Goal: Task Accomplishment & Management: Complete application form

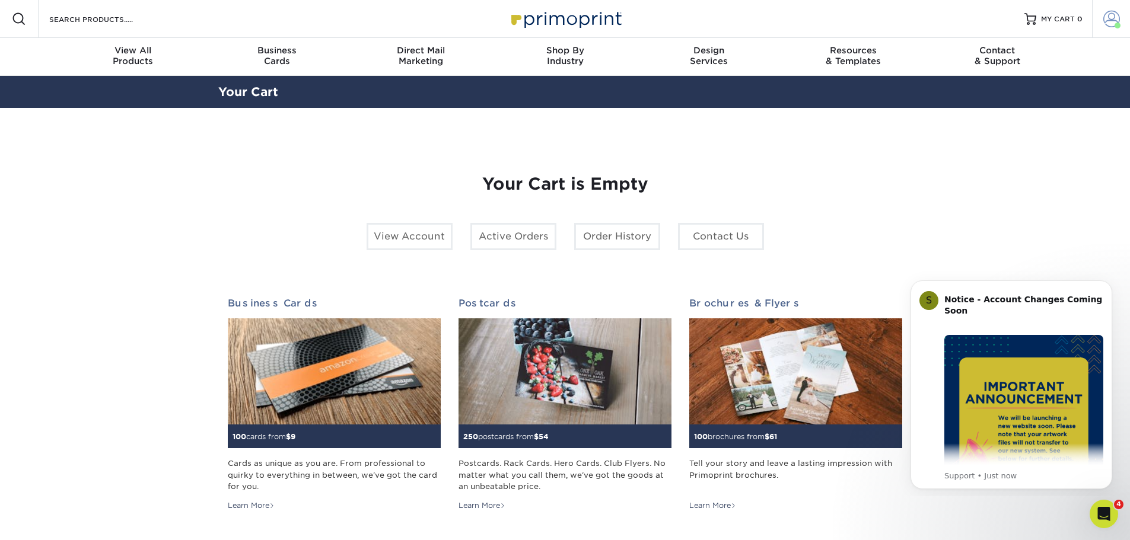
click at [1105, 20] on span at bounding box center [1111, 19] width 17 height 17
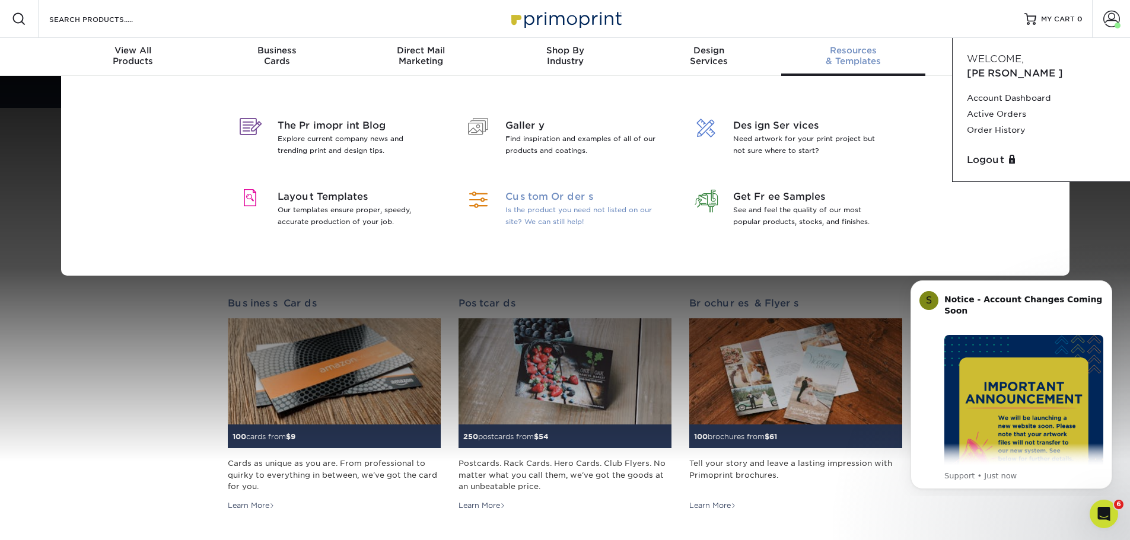
click at [544, 223] on p "Is the product you need not listed on our site? We can still help!" at bounding box center [582, 216] width 154 height 24
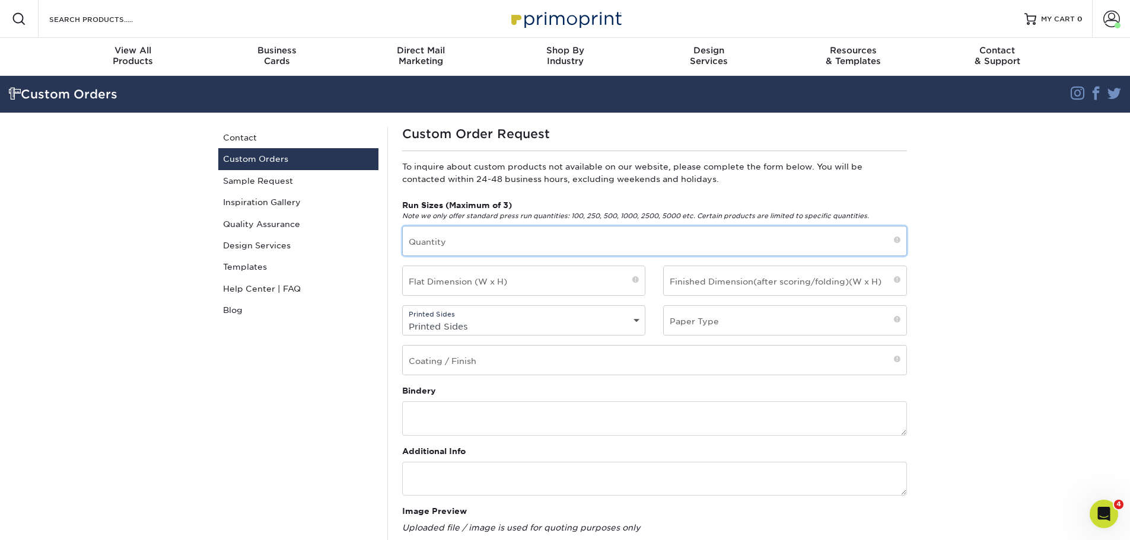
click at [491, 243] on input "text" at bounding box center [654, 241] width 503 height 29
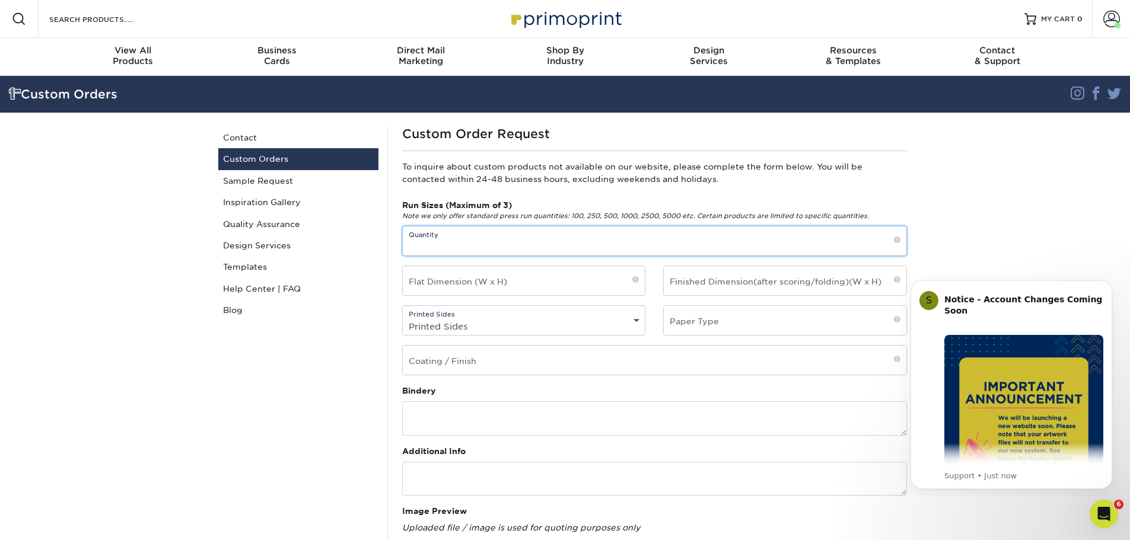
click at [749, 238] on input "text" at bounding box center [654, 241] width 503 height 29
type input "1000"
click at [620, 285] on input "text" at bounding box center [524, 280] width 243 height 29
click at [557, 323] on select "Printed Sides 4/0 - Single Sided 4/4 - Double Sided" at bounding box center [524, 326] width 243 height 17
select select "4/4 - Double Sided"
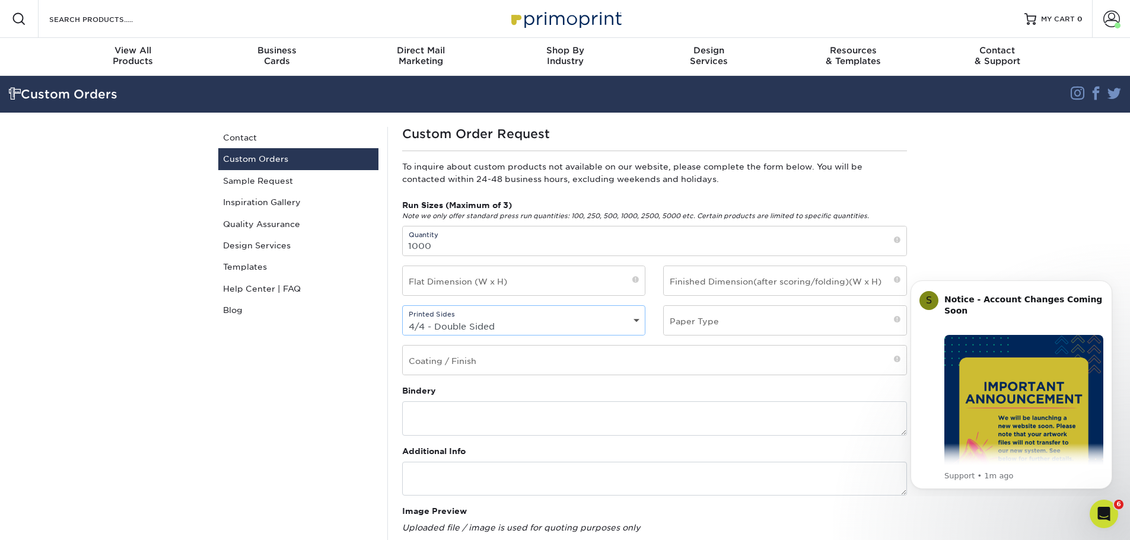
click at [403, 318] on select "Printed Sides 4/0 - Single Sided 4/4 - Double Sided" at bounding box center [524, 326] width 243 height 17
click at [742, 327] on input "text" at bounding box center [784, 320] width 243 height 29
type input "14pt"
click at [651, 358] on input "text" at bounding box center [654, 360] width 503 height 29
type input "Matte"
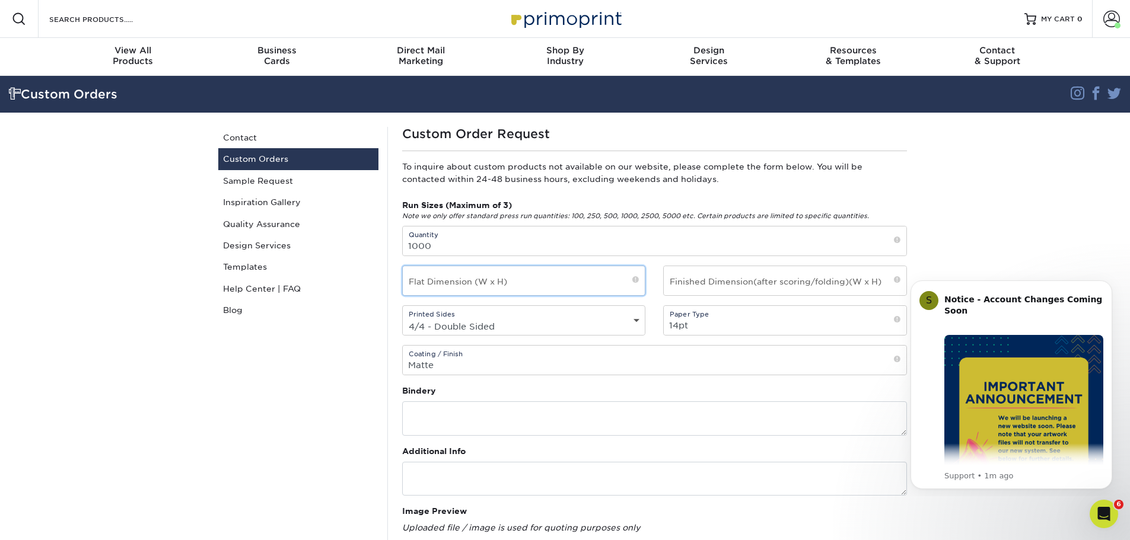
click at [479, 284] on input "text" at bounding box center [524, 280] width 243 height 29
type input "2.5" x 3.5""
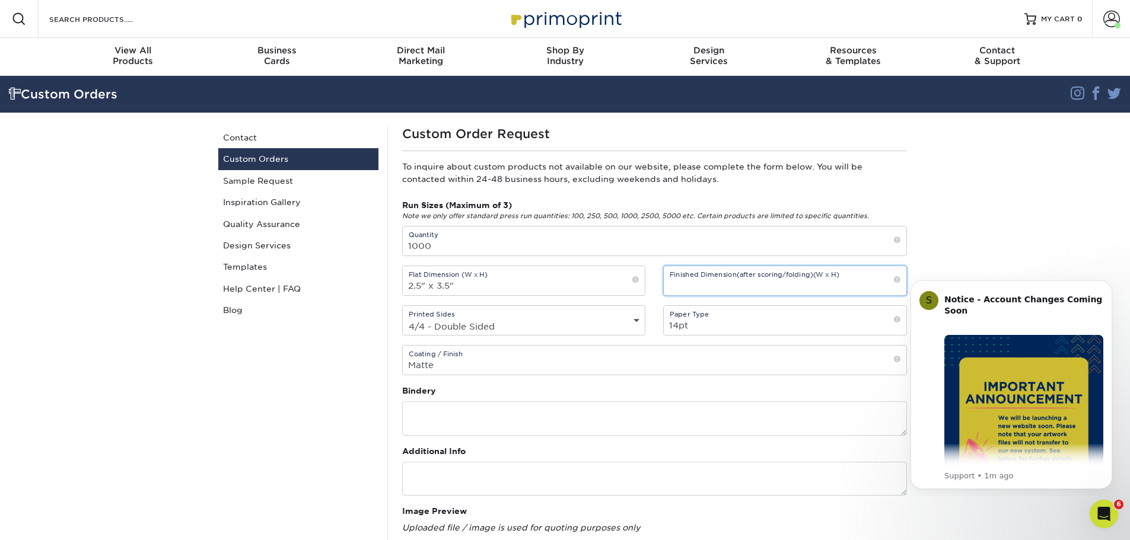
click at [728, 282] on input "text" at bounding box center [784, 280] width 243 height 29
type input "2.5" x 3.5""
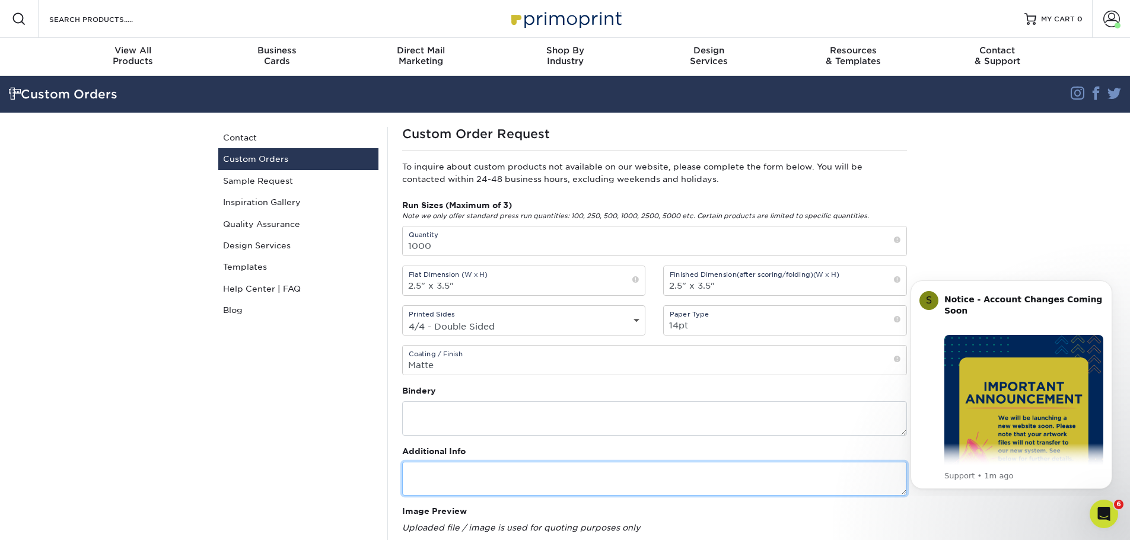
click at [499, 467] on textarea at bounding box center [654, 479] width 505 height 34
type textarea "1/8" rounded corners"
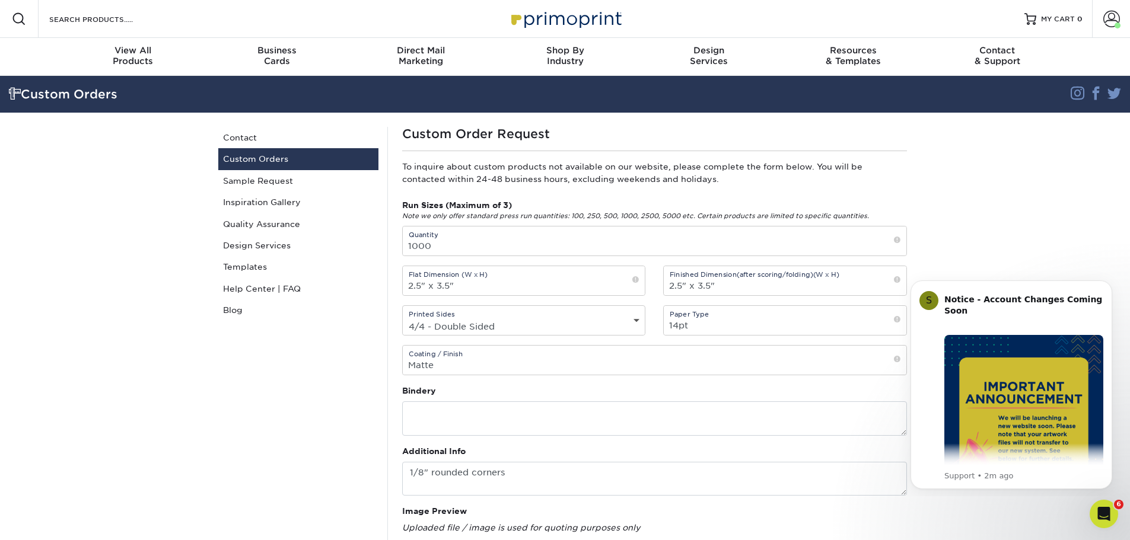
click at [333, 395] on div "Custom Orders Contact Custom Orders Sample Request Inspiration Gallery Quality …" at bounding box center [298, 493] width 178 height 733
click at [1098, 522] on div "Open Intercom Messenger" at bounding box center [1101, 512] width 39 height 39
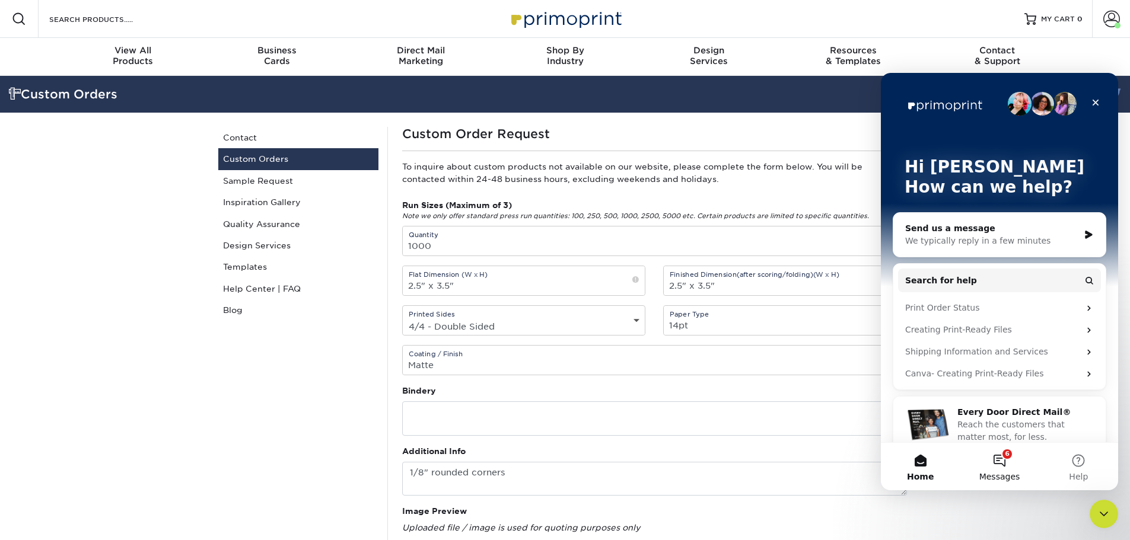
click at [1010, 464] on button "6 Messages" at bounding box center [998, 466] width 79 height 47
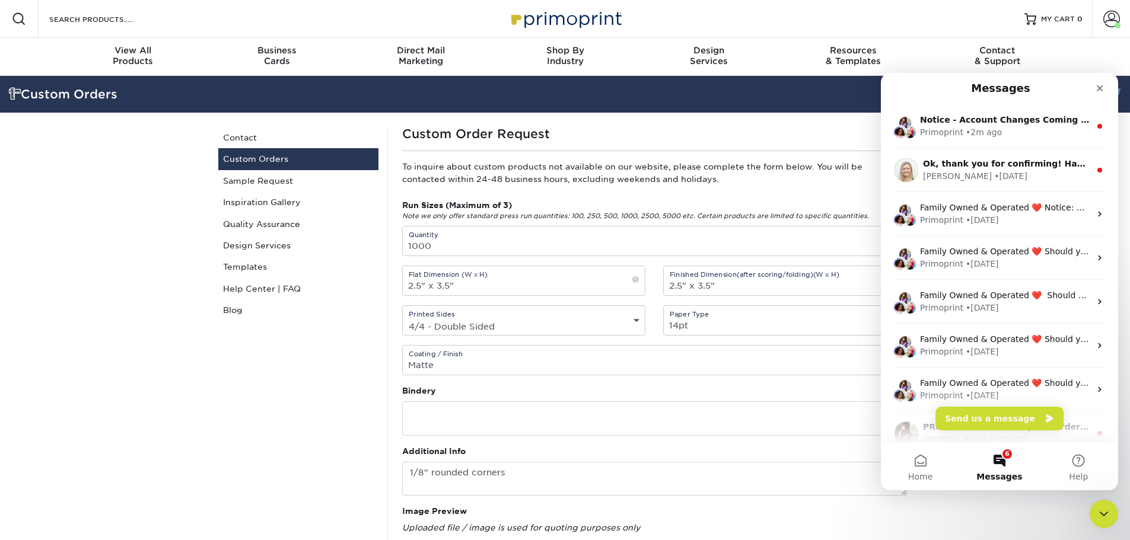
click at [1012, 519] on section "Custom Orders Instagram Facebook Twitter Custom Orders Contact Custom Orders Sa…" at bounding box center [565, 475] width 1130 height 799
click at [1109, 517] on div "Close Intercom Messenger" at bounding box center [1101, 512] width 28 height 28
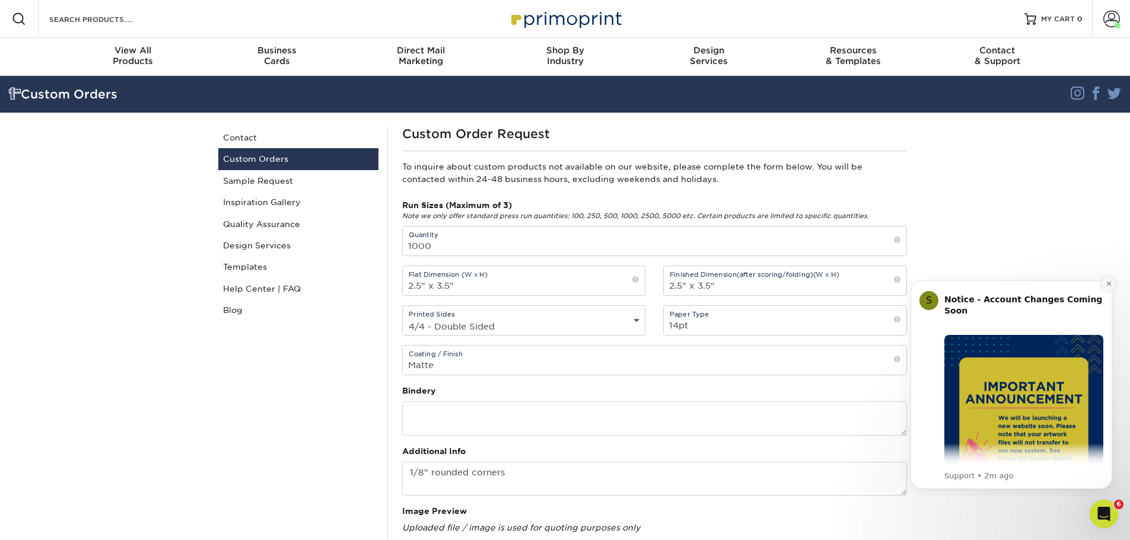
click at [1107, 287] on icon "Dismiss notification" at bounding box center [1108, 283] width 7 height 7
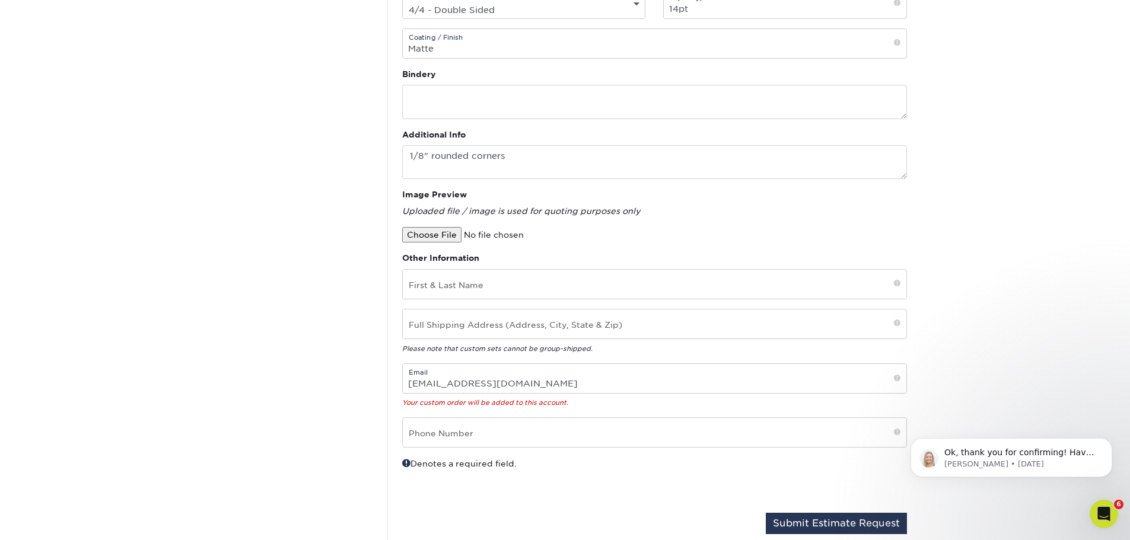
scroll to position [356, 0]
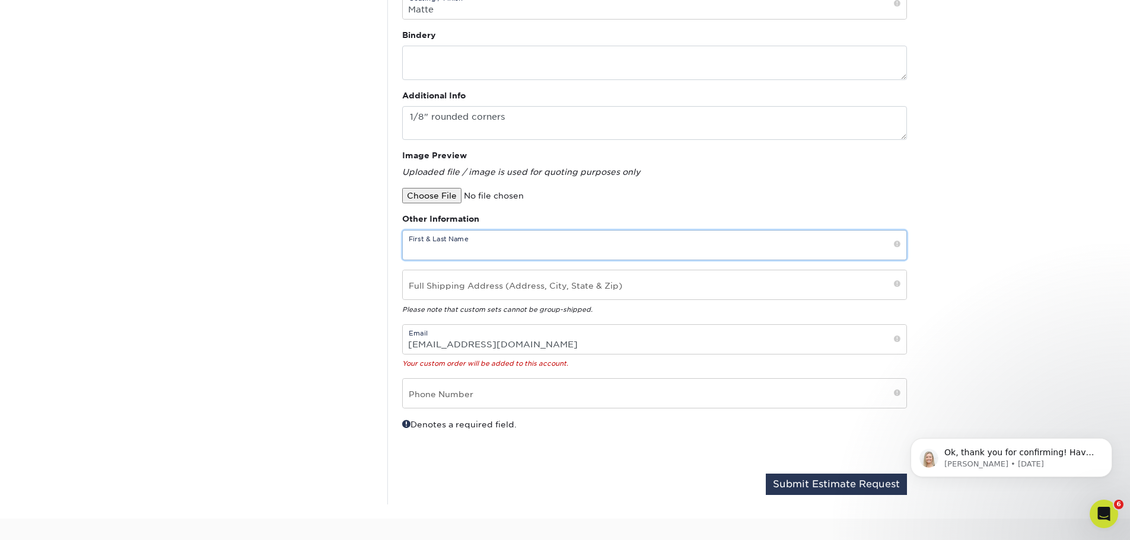
click at [474, 240] on input "text" at bounding box center [654, 245] width 503 height 29
type input "Joe Heady"
click at [509, 276] on input "text" at bounding box center [654, 284] width 503 height 29
type input "14640 172nd Drive SE Monroe, WA 98272"
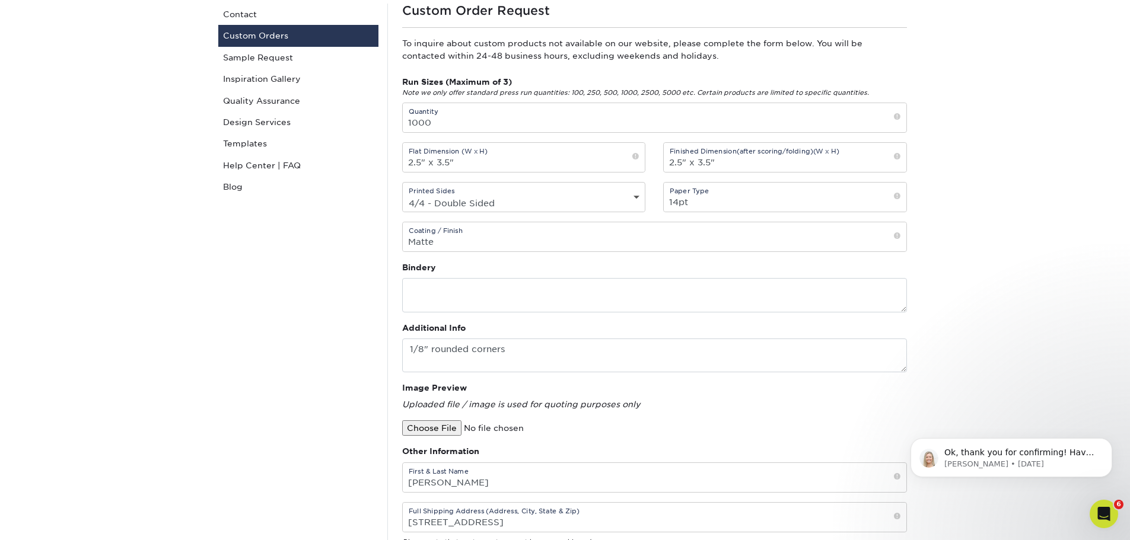
scroll to position [296, 0]
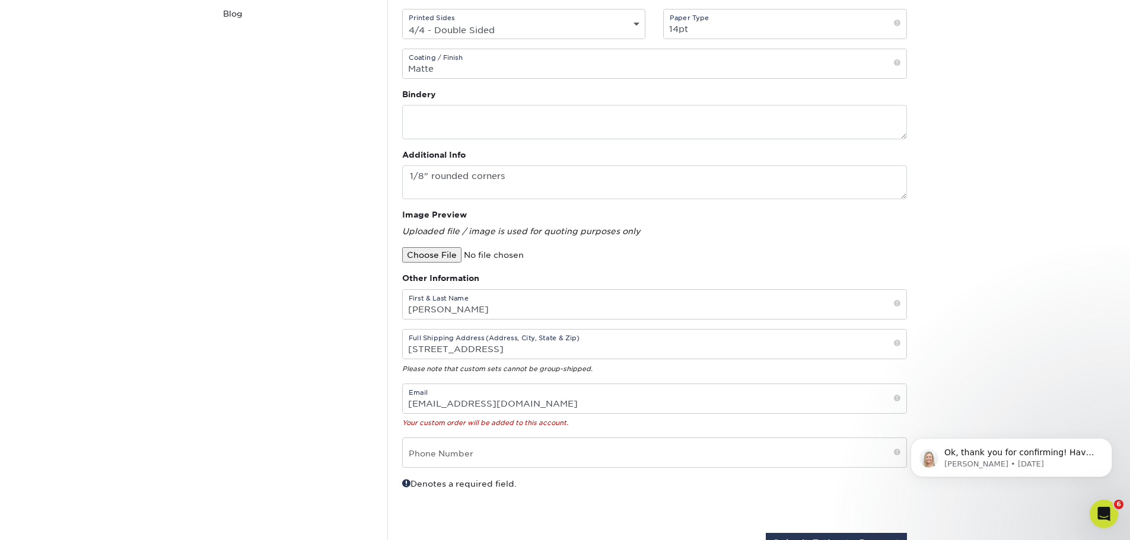
click at [429, 257] on input "file" at bounding box center [503, 254] width 202 height 15
type input "C:\fakepath\VollanSpirit.jpg"
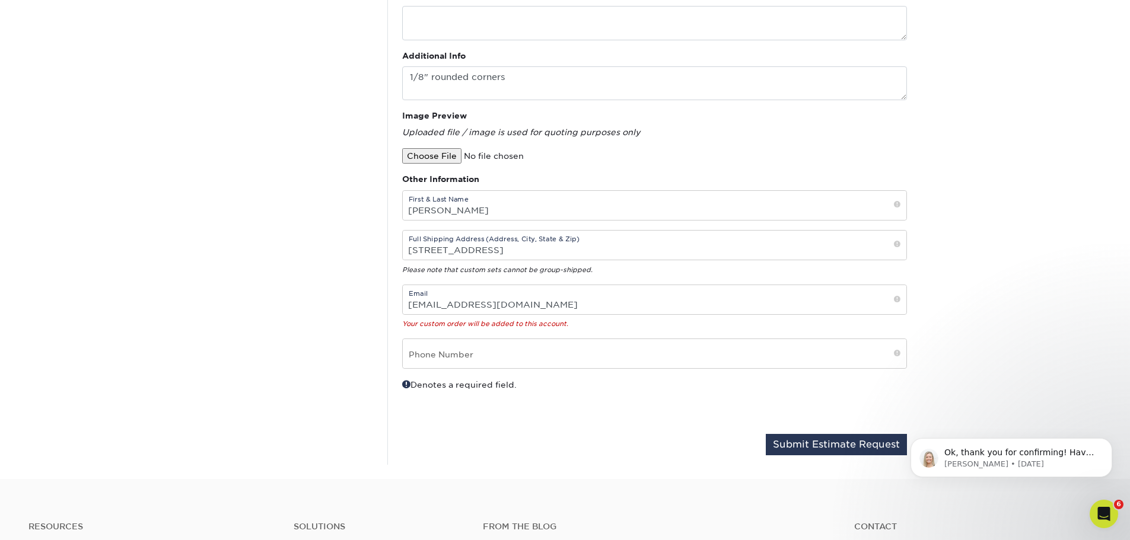
scroll to position [415, 0]
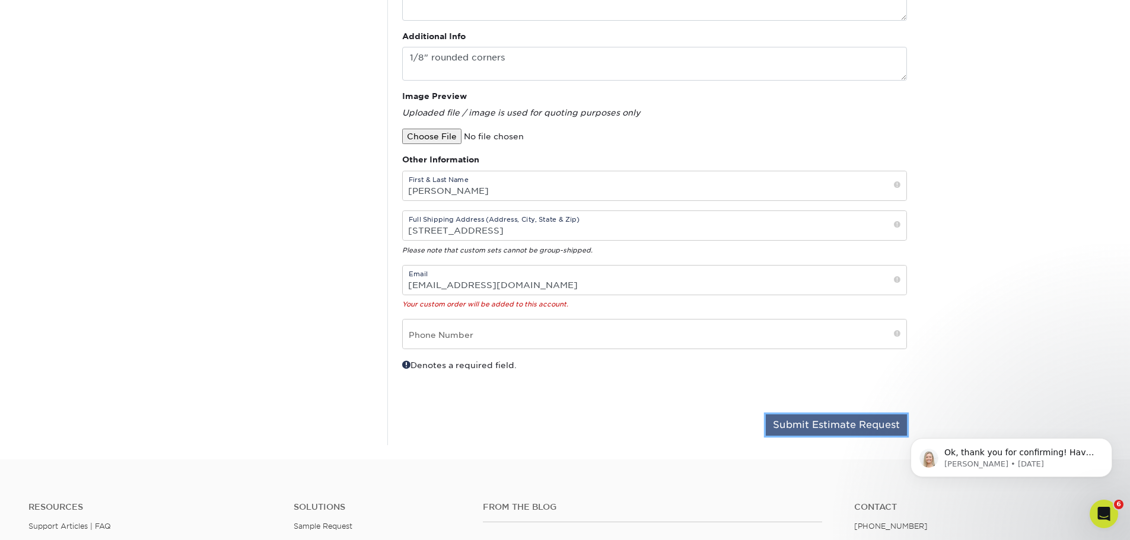
click at [851, 426] on button "Submit Estimate Request" at bounding box center [835, 424] width 141 height 21
click at [475, 344] on input "text" at bounding box center [654, 334] width 503 height 29
type input "2068178263"
click at [836, 429] on button "Submit Estimate Request" at bounding box center [835, 424] width 141 height 21
